Goal: Transaction & Acquisition: Purchase product/service

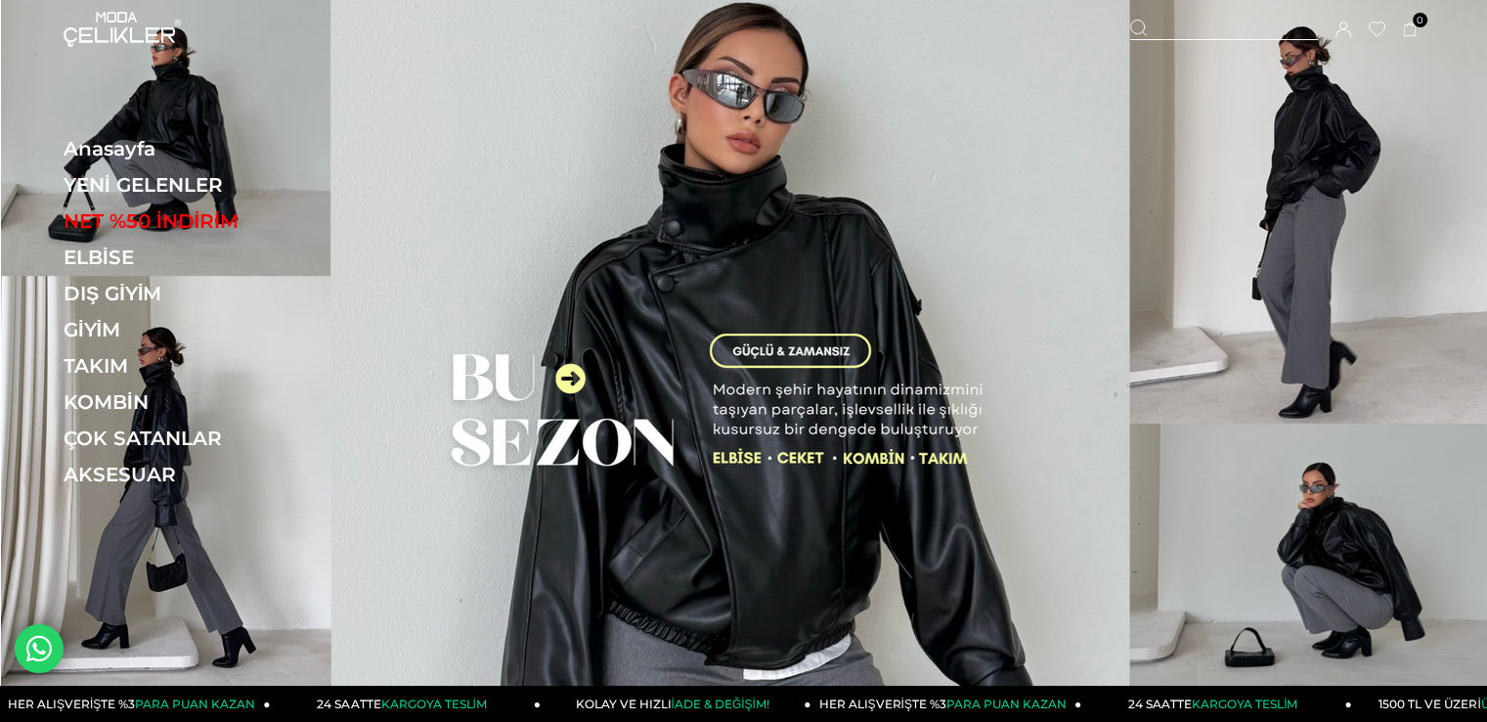
drag, startPoint x: 0, startPoint y: 0, endPoint x: 509, endPoint y: 122, distance: 523.0
click at [509, 122] on img at bounding box center [744, 348] width 1486 height 696
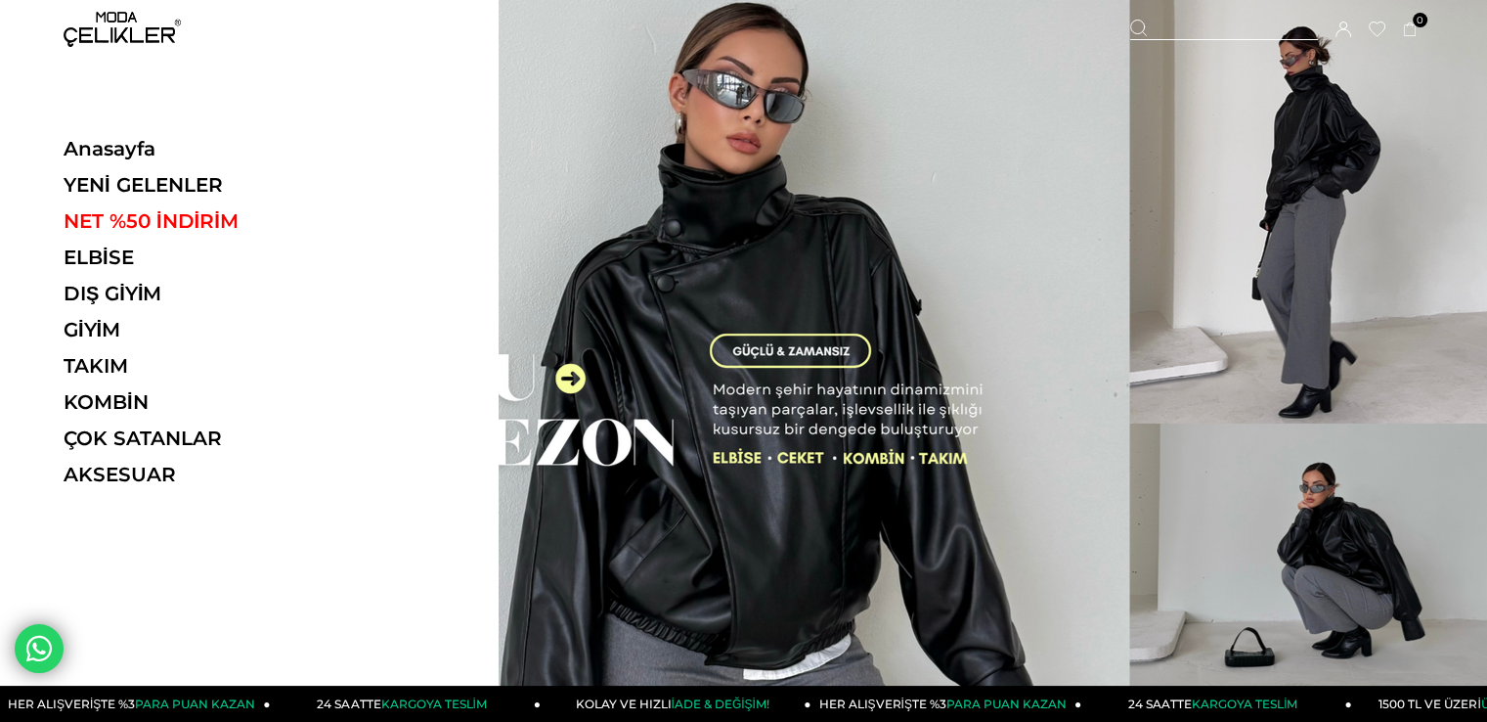
click at [149, 199] on ul "Anasayfa YENİ GELENLER NET %50 İNDİRİM ELBİSE ELBİSE Tüm Elbiseler Yazlık Elbis…" at bounding box center [198, 318] width 269 height 362
click at [149, 187] on link "YENİ GELENLER" at bounding box center [198, 184] width 269 height 23
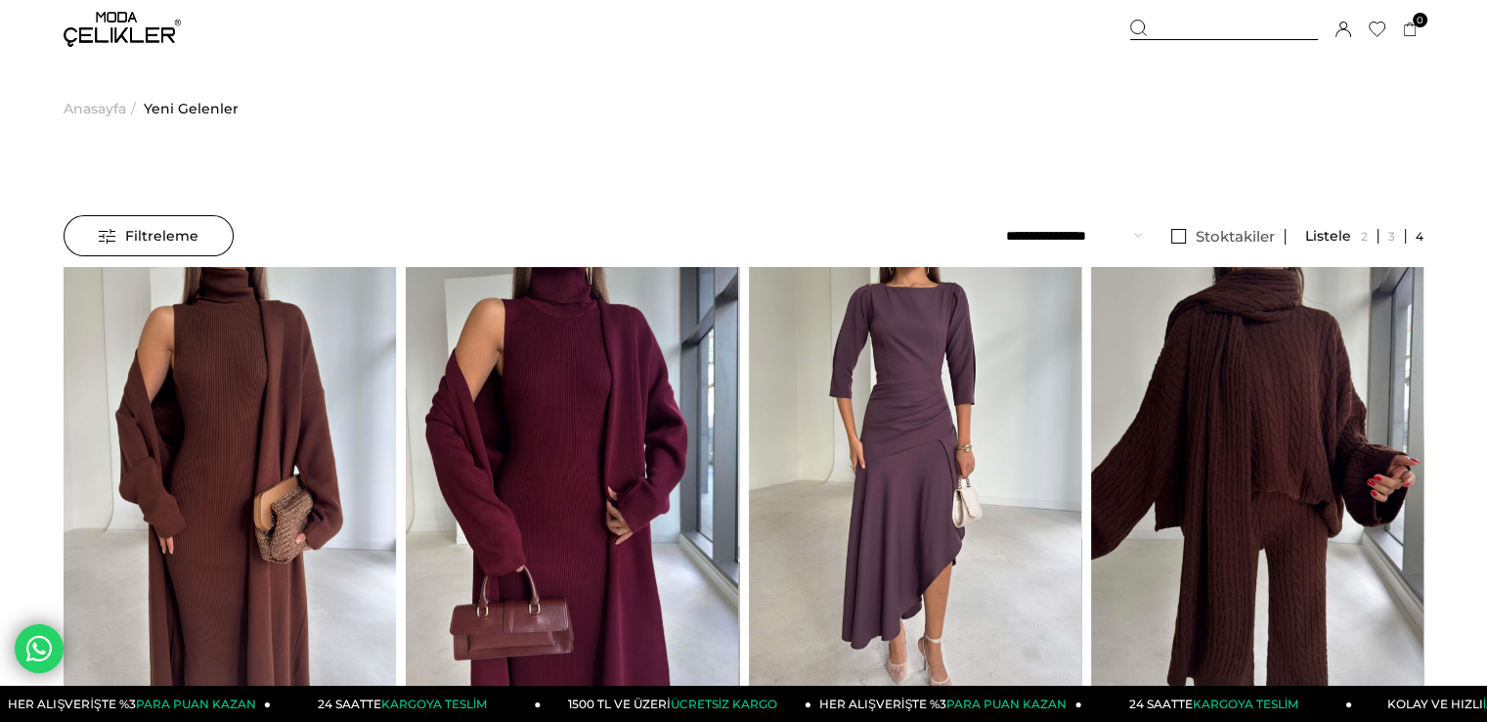
click at [191, 114] on span "Yeni Gelenler" at bounding box center [191, 109] width 95 height 100
click at [153, 28] on img at bounding box center [122, 29] width 117 height 35
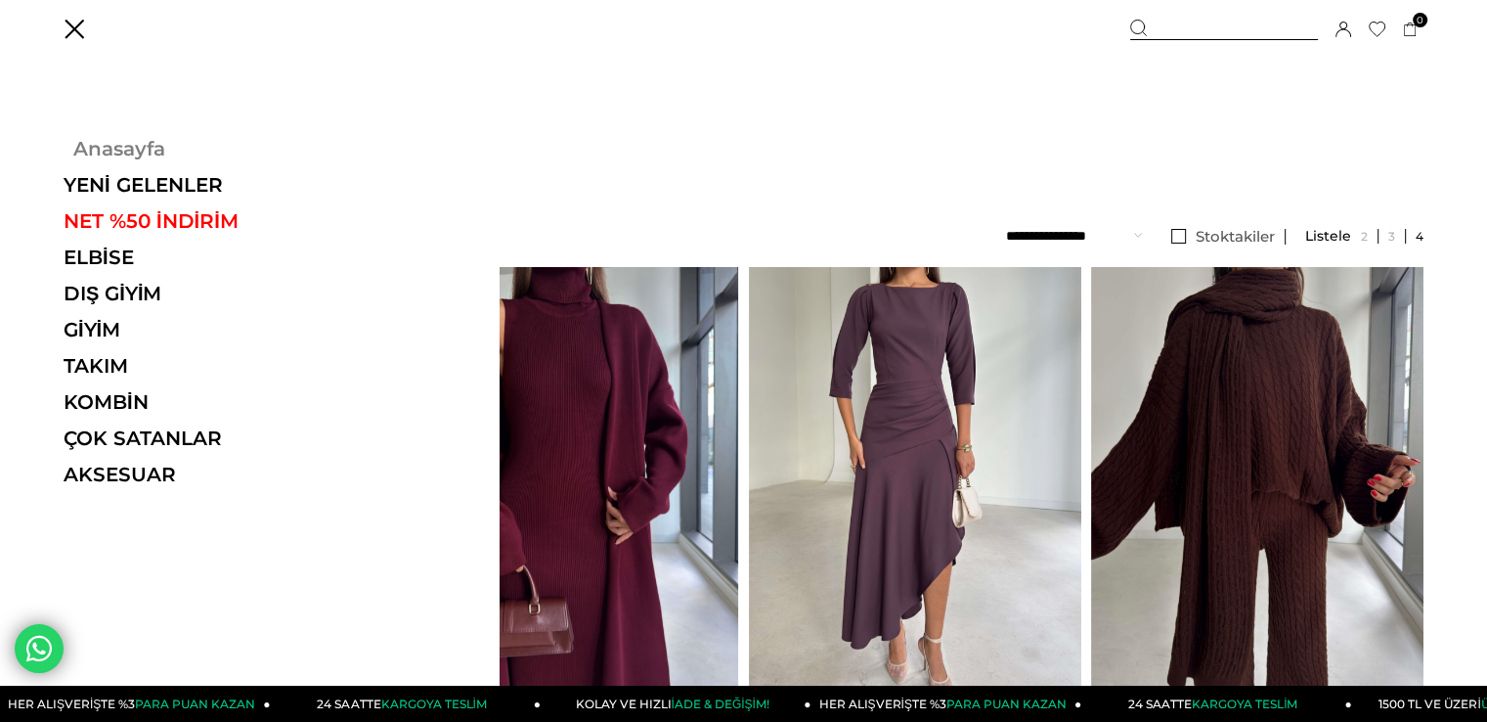
click at [133, 139] on link "Anasayfa" at bounding box center [198, 148] width 269 height 23
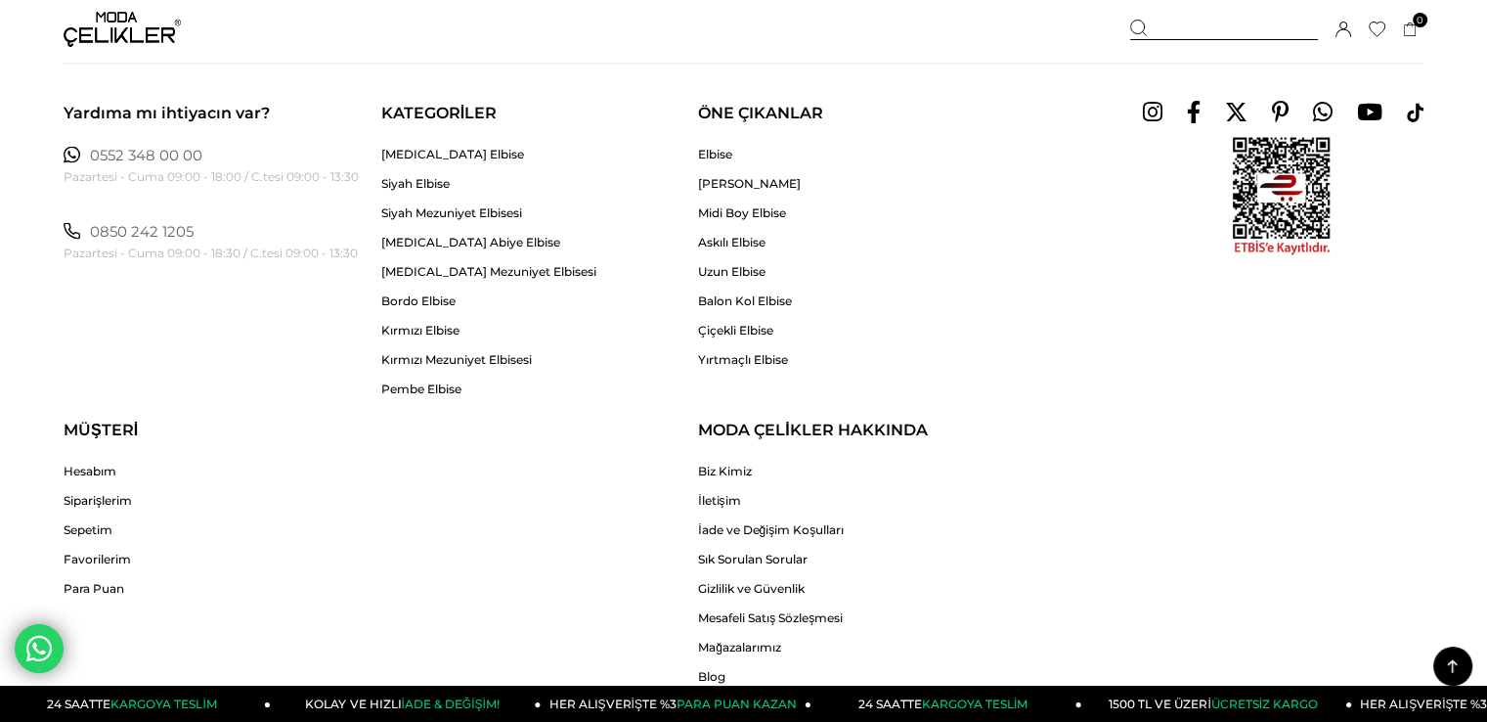
scroll to position [4225, 0]
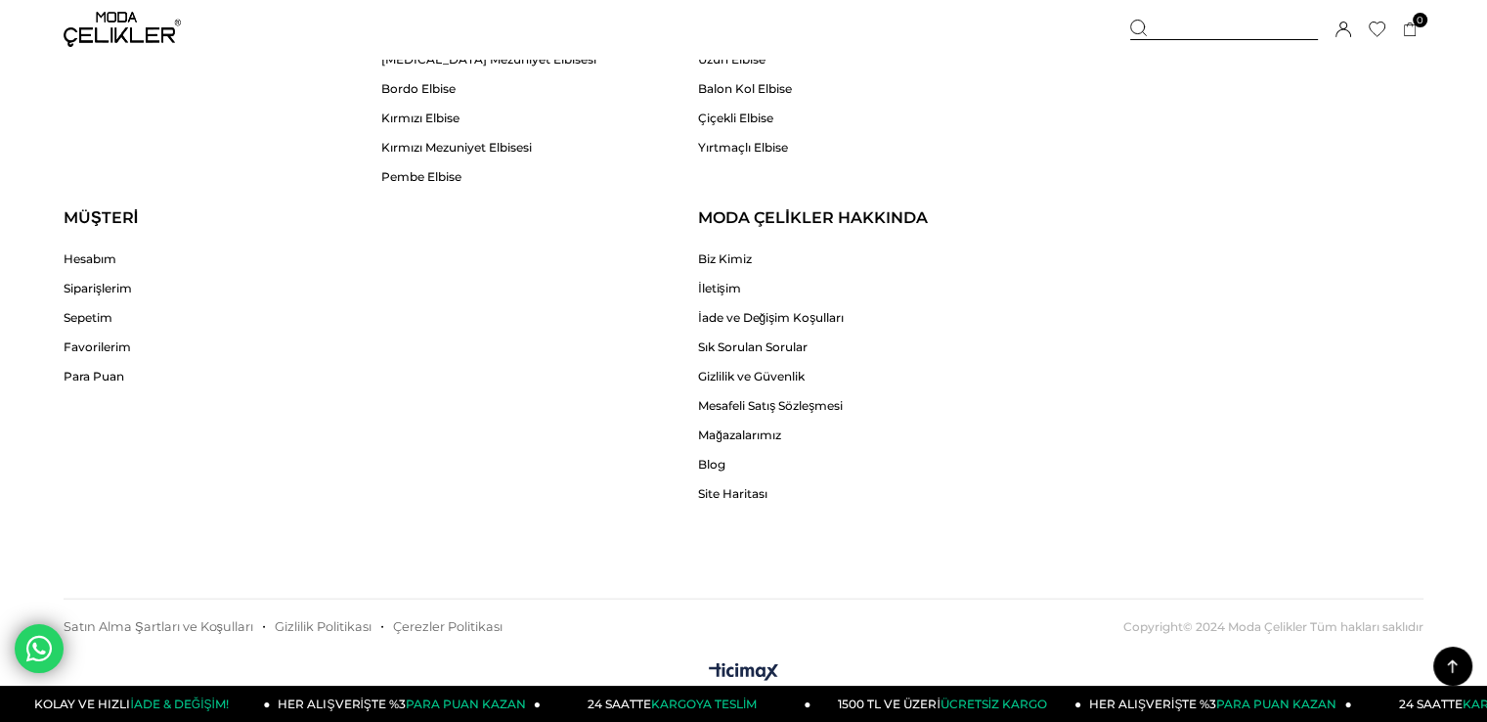
click at [1424, 517] on div "Yardıma mı ihtiyacın var? 0552 348 00 00 Pazartesi - Cuma 09:00 - 18:00 / C.tes…" at bounding box center [743, 135] width 1487 height 1038
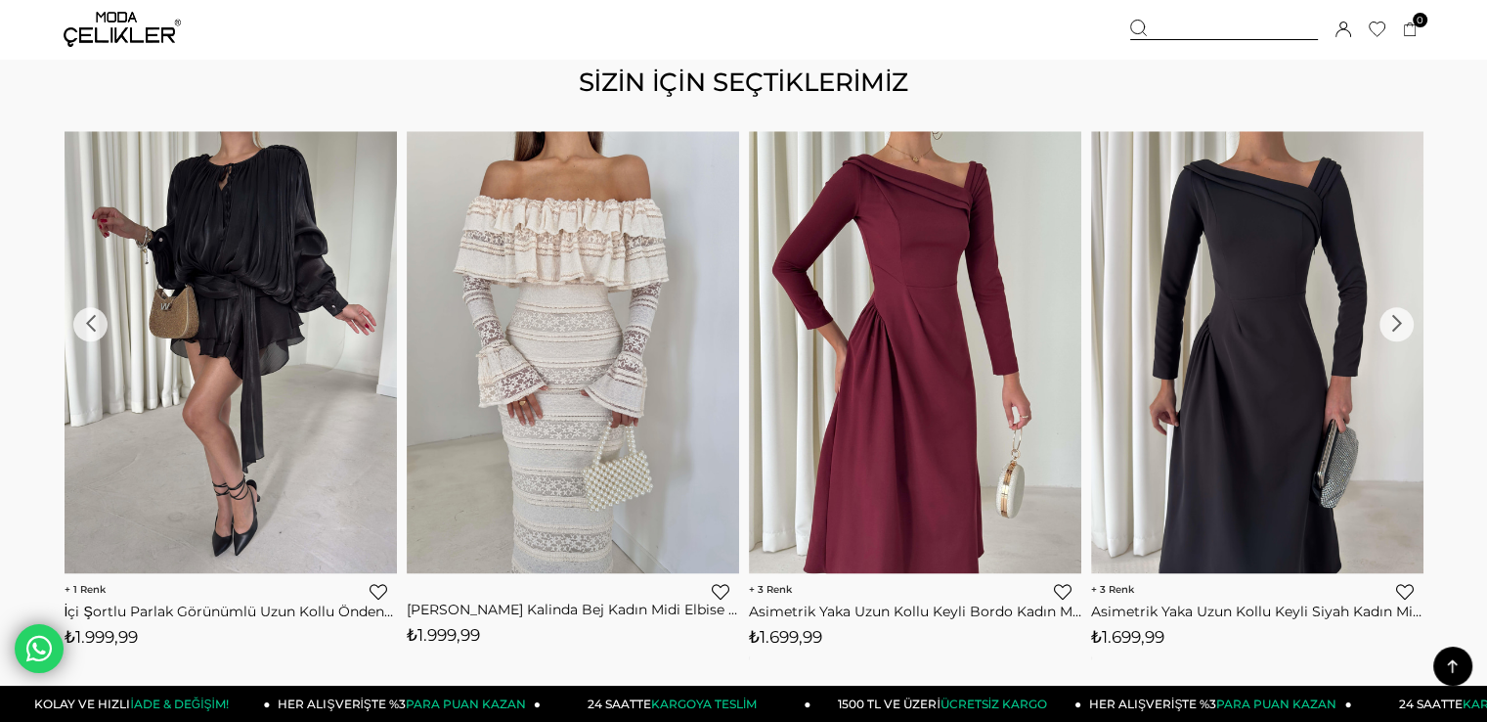
scroll to position [2269, 0]
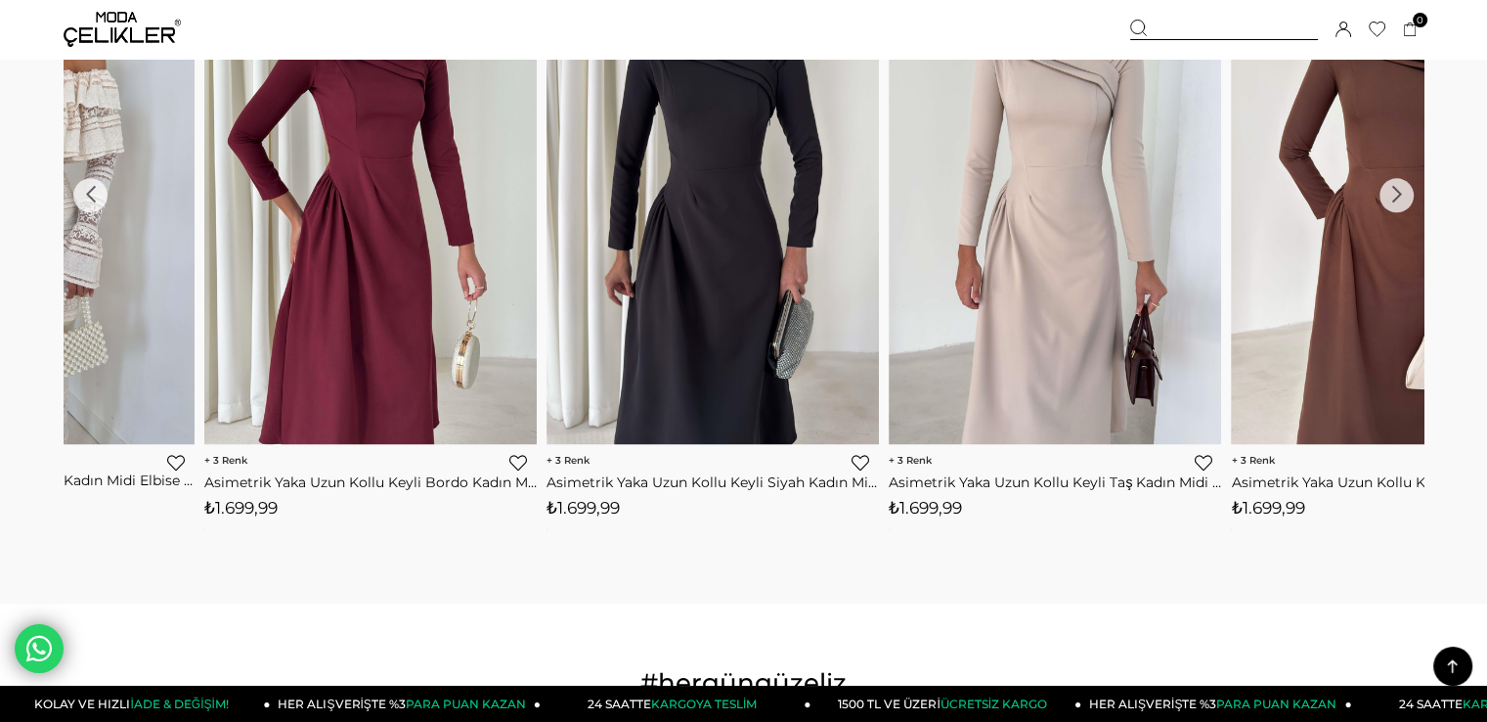
drag, startPoint x: 1248, startPoint y: 289, endPoint x: 559, endPoint y: 263, distance: 689.0
click at [547, 266] on img at bounding box center [713, 223] width 332 height 443
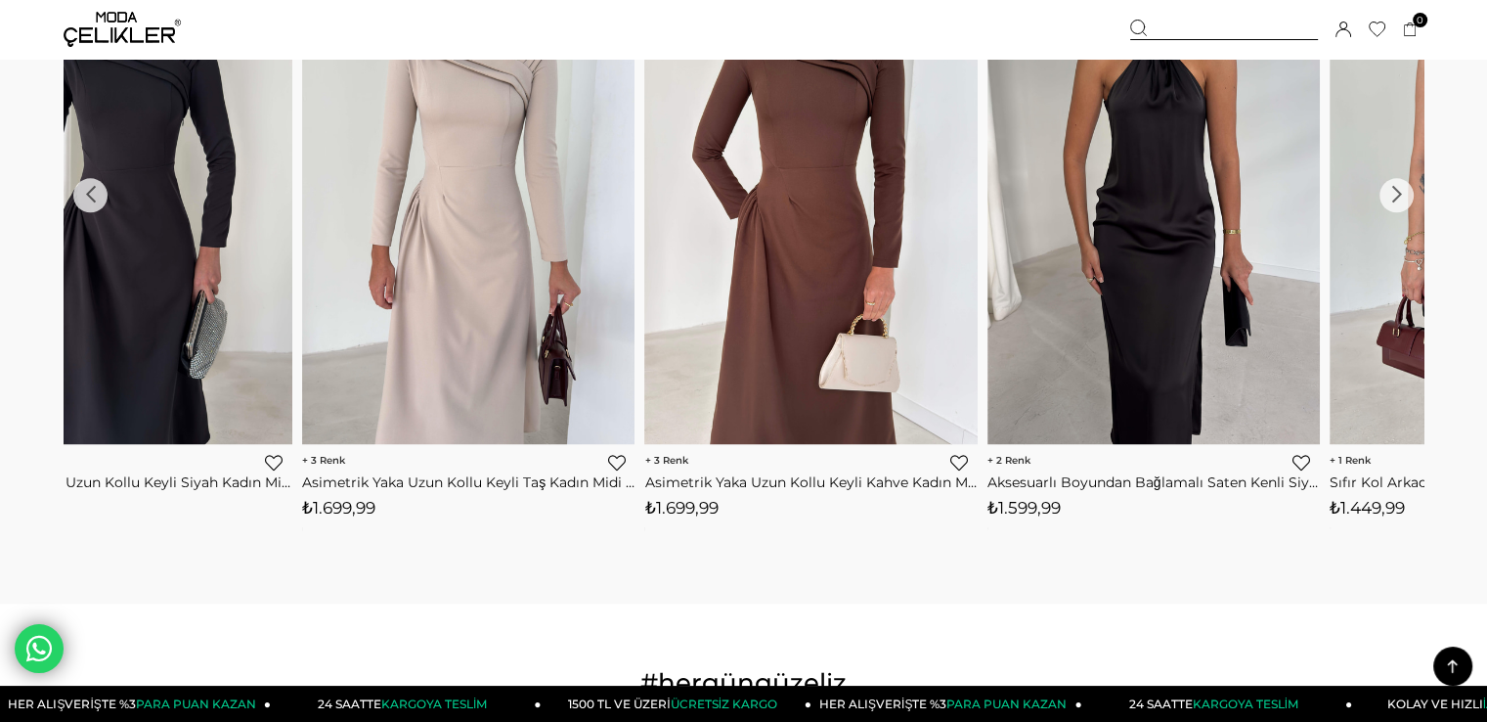
drag, startPoint x: 1181, startPoint y: 263, endPoint x: 557, endPoint y: 282, distance: 624.2
click at [988, 282] on img at bounding box center [1154, 223] width 332 height 443
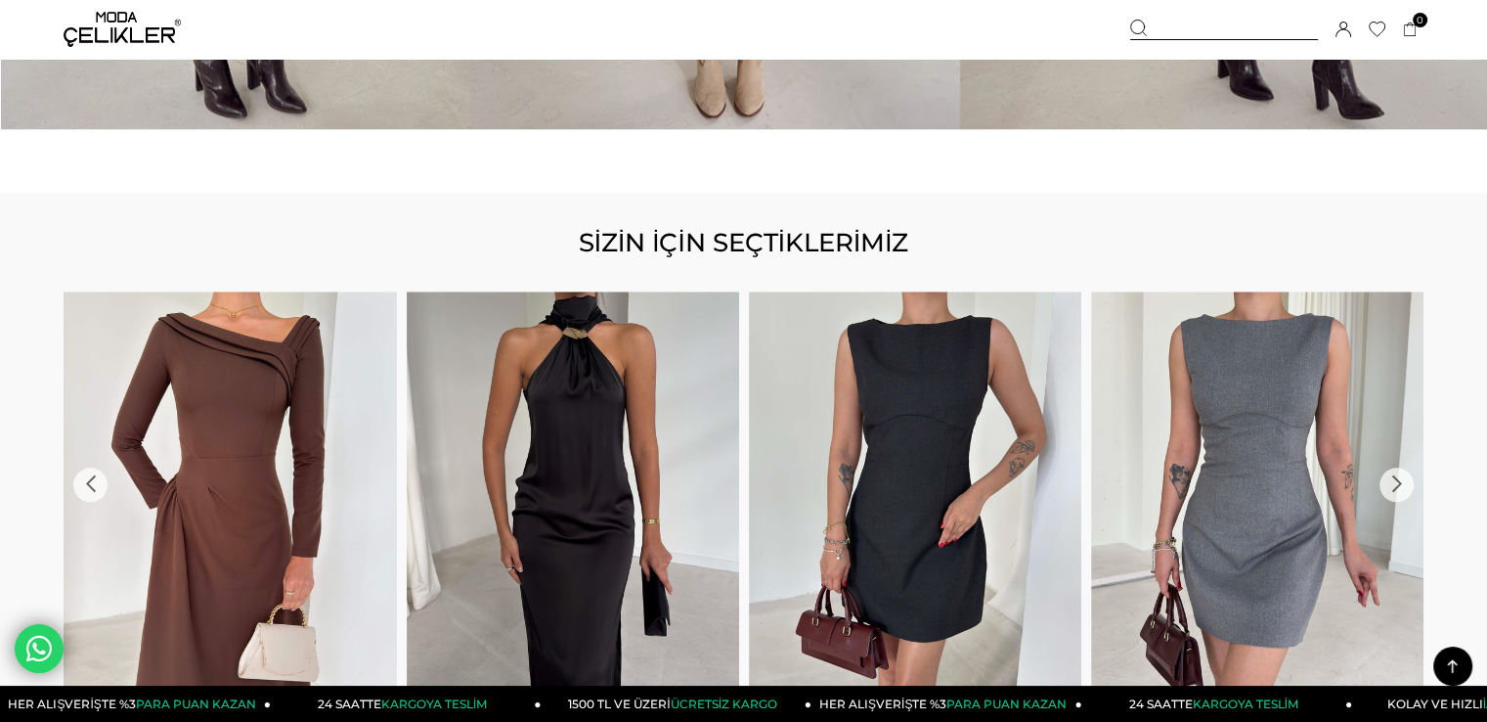
scroll to position [1975, 0]
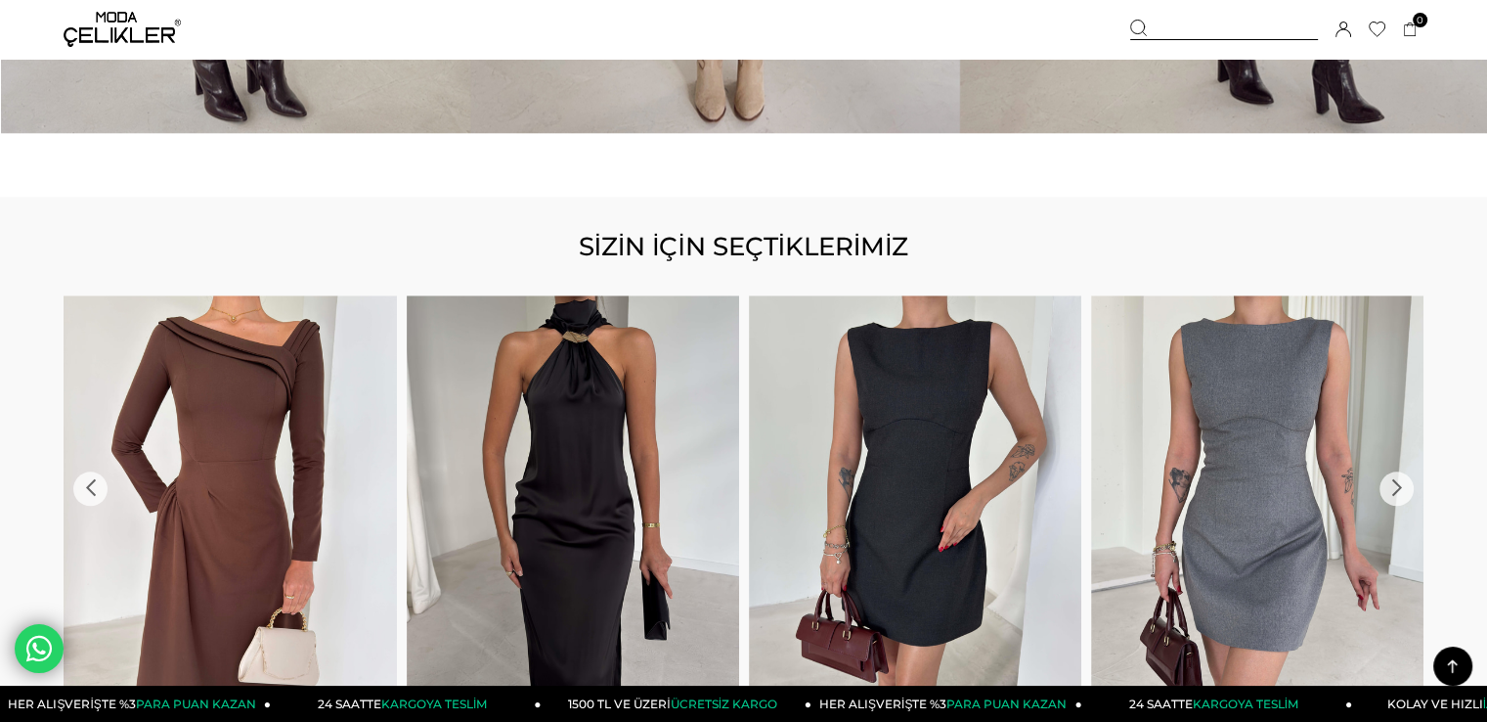
drag, startPoint x: 1139, startPoint y: 476, endPoint x: 784, endPoint y: 474, distance: 355.0
drag, startPoint x: 1005, startPoint y: 465, endPoint x: 525, endPoint y: 465, distance: 480.2
click at [749, 465] on img at bounding box center [915, 516] width 332 height 443
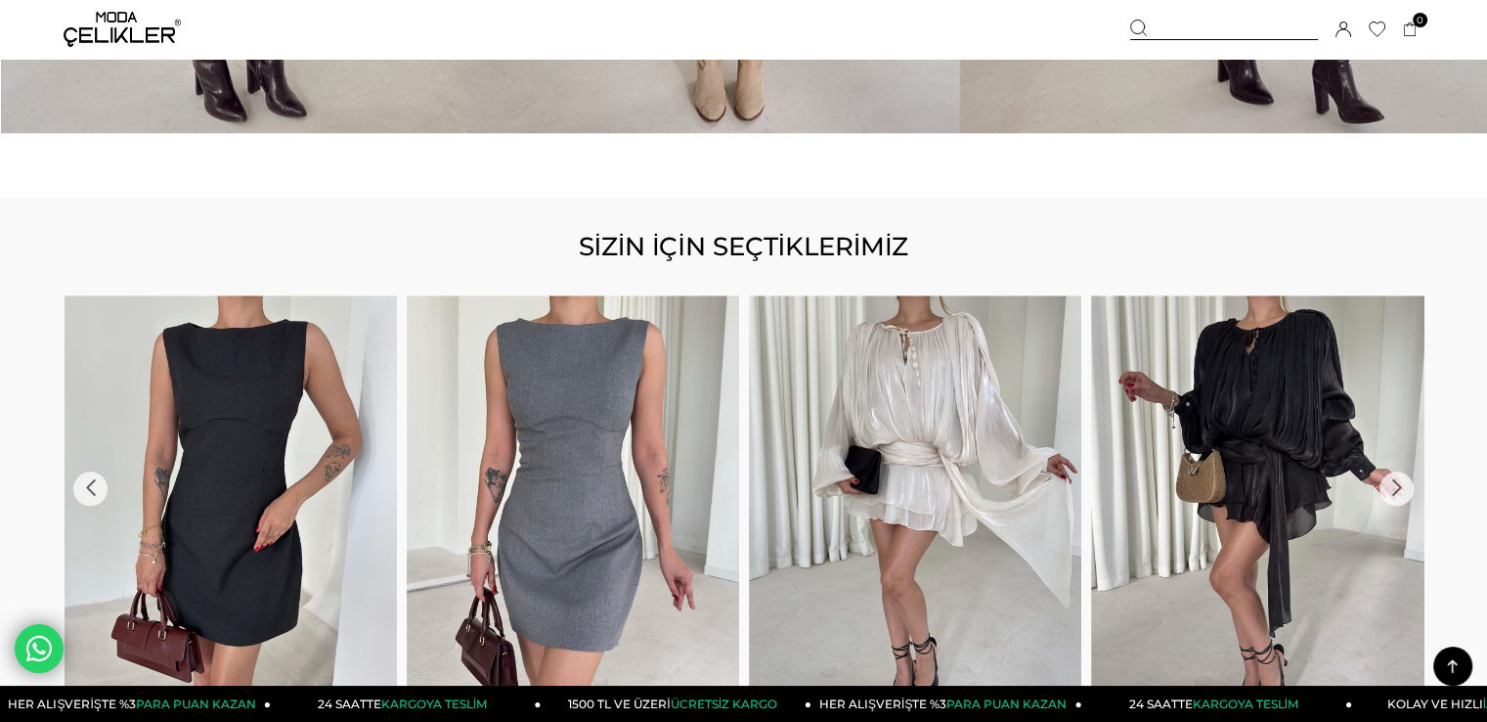
drag, startPoint x: 779, startPoint y: 487, endPoint x: 804, endPoint y: 487, distance: 24.4
drag, startPoint x: 943, startPoint y: 510, endPoint x: 613, endPoint y: 510, distance: 329.6
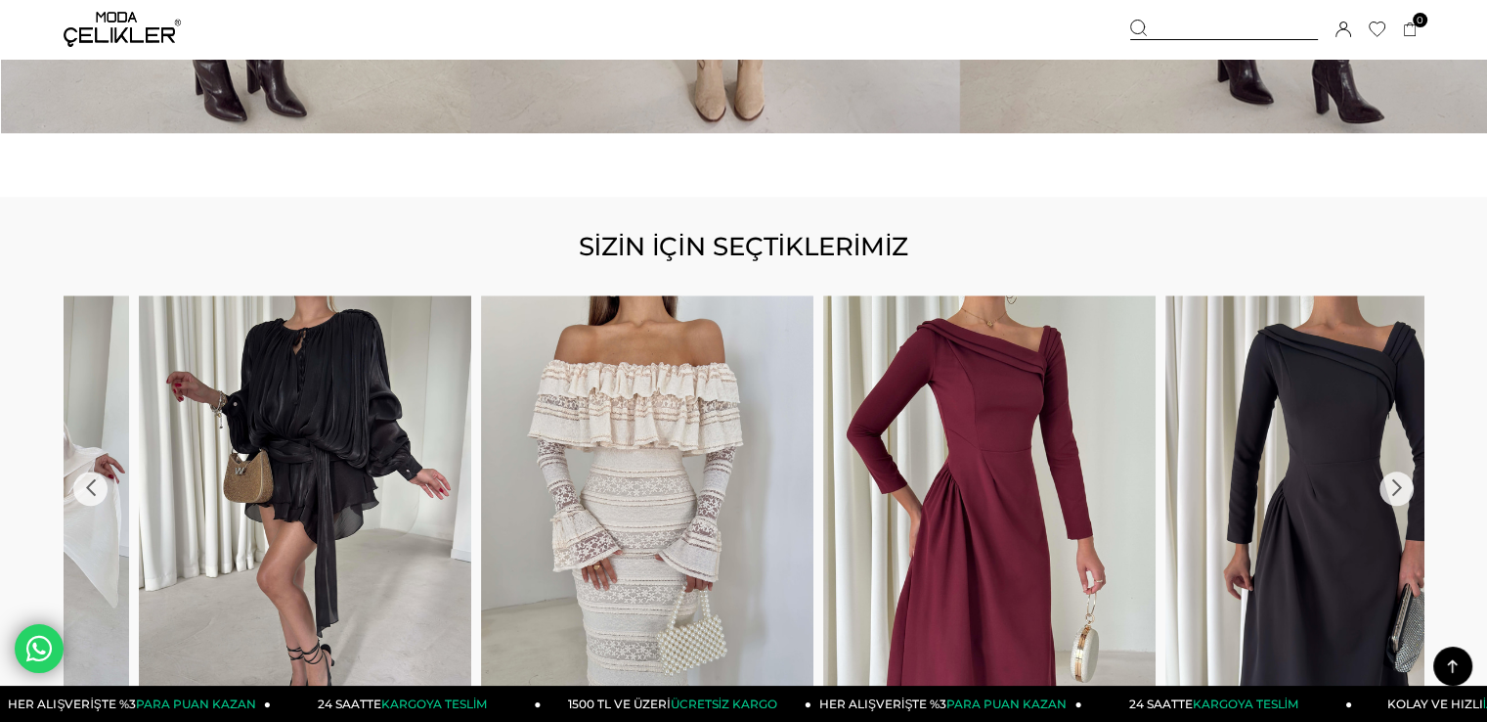
drag, startPoint x: 543, startPoint y: 482, endPoint x: 272, endPoint y: 456, distance: 272.2
click at [272, 456] on div "3 Favorilere Ekle Moda Celikler Asimetrik Yaka Uzun Kollu Keyli Bordo Kadın Mid…" at bounding box center [823, 578] width 6849 height 567
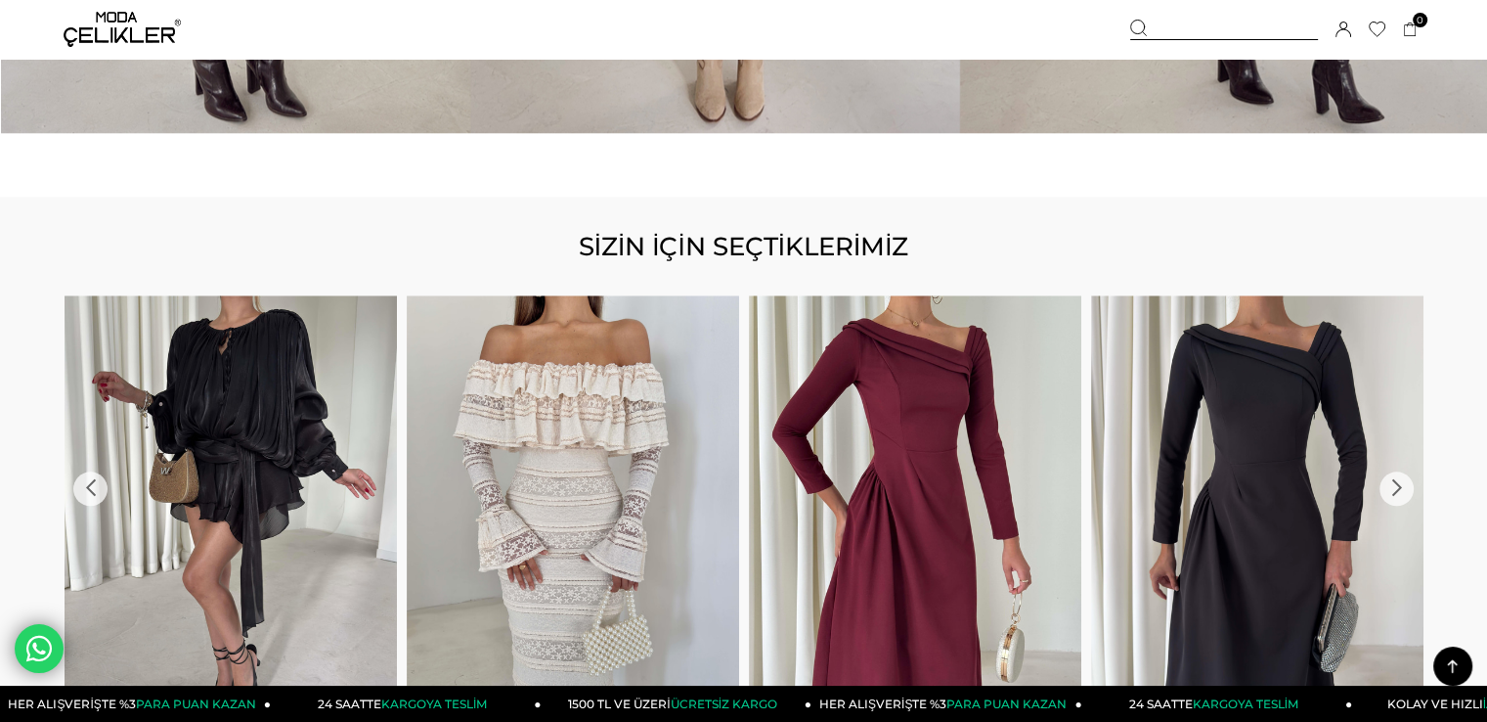
drag, startPoint x: 533, startPoint y: 433, endPoint x: 254, endPoint y: 440, distance: 278.8
click at [255, 439] on div "3 Favorilere Ekle Moda Celikler Asimetrik Yaka Uzun Kollu Keyli Bordo Kadın Mid…" at bounding box center [748, 578] width 6849 height 567
click at [129, 28] on img at bounding box center [122, 29] width 117 height 35
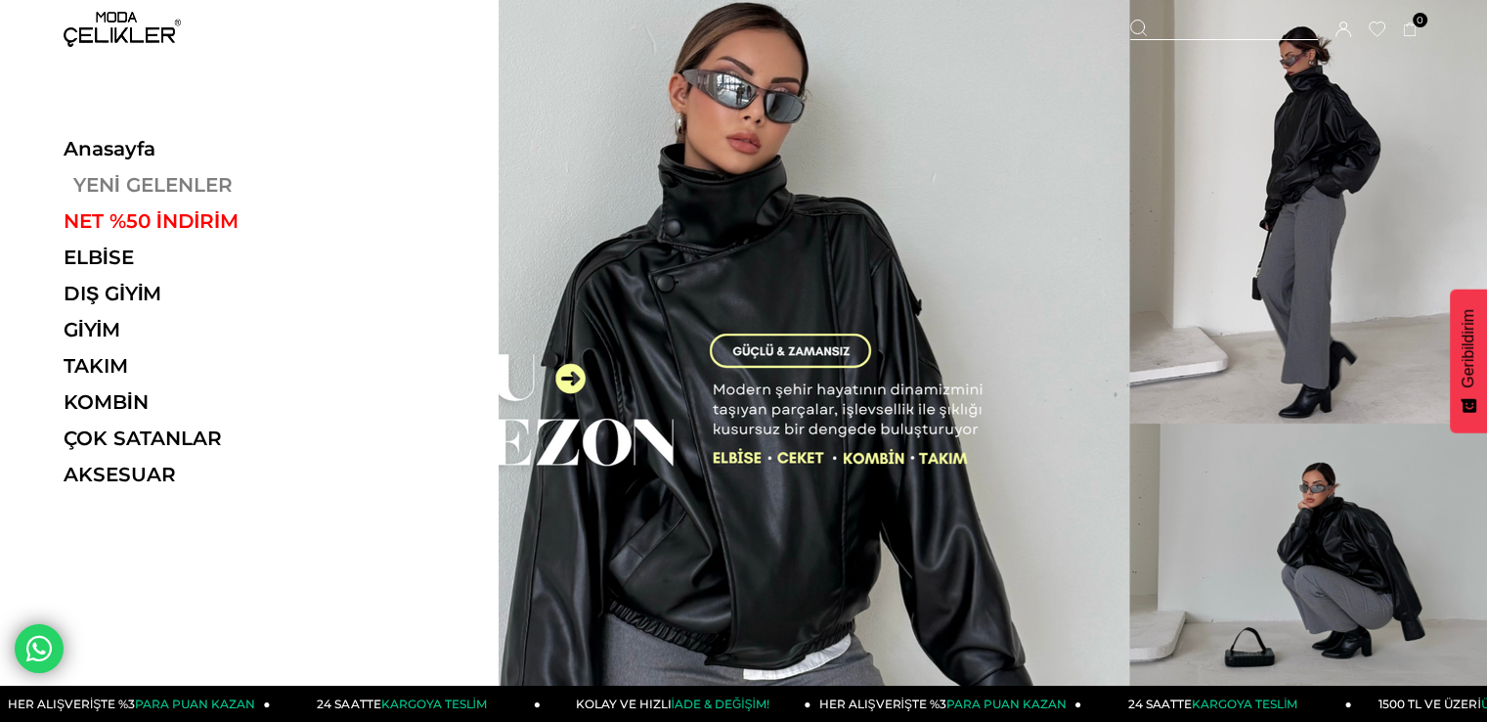
click at [112, 177] on link "YENİ GELENLER" at bounding box center [198, 184] width 269 height 23
